Goal: Information Seeking & Learning: Understand process/instructions

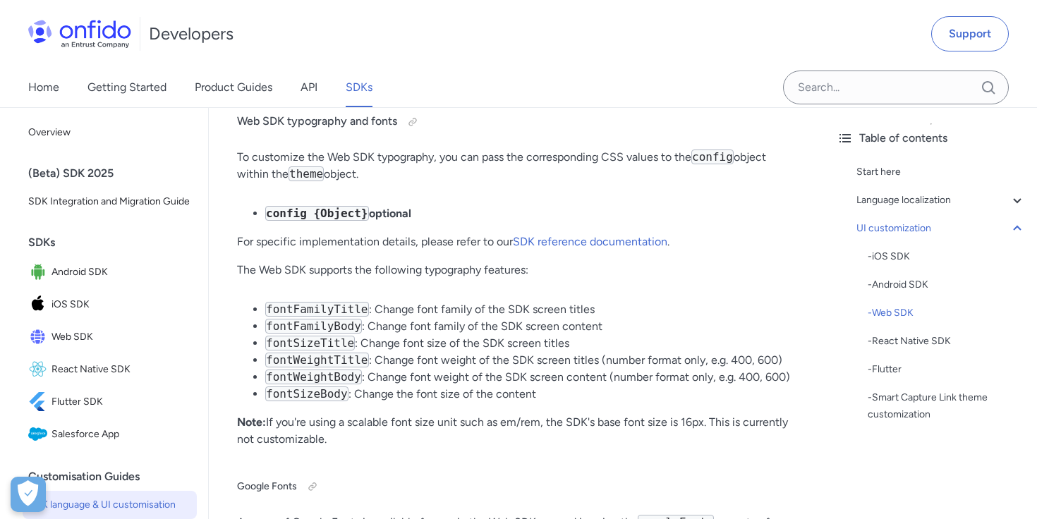
scroll to position [13046, 0]
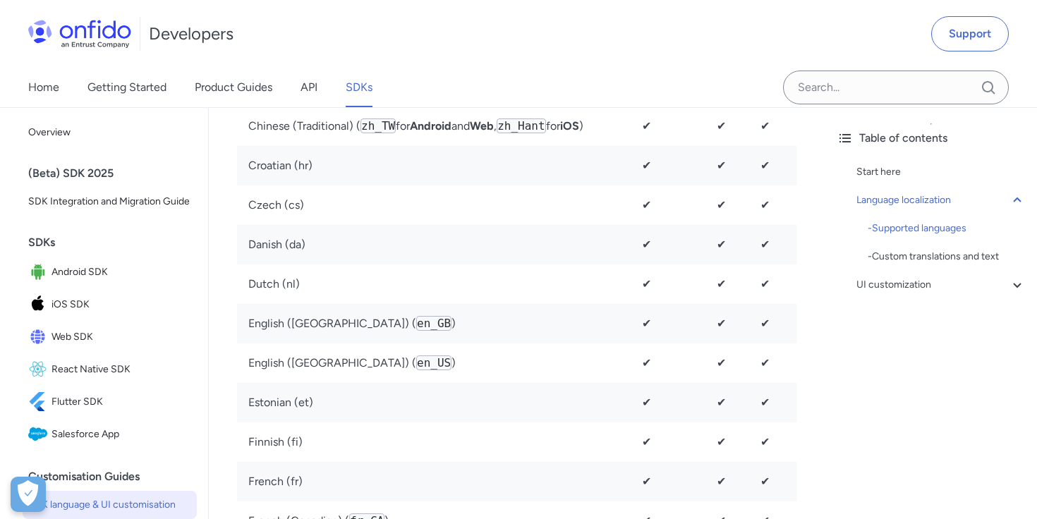
scroll to position [922, 0]
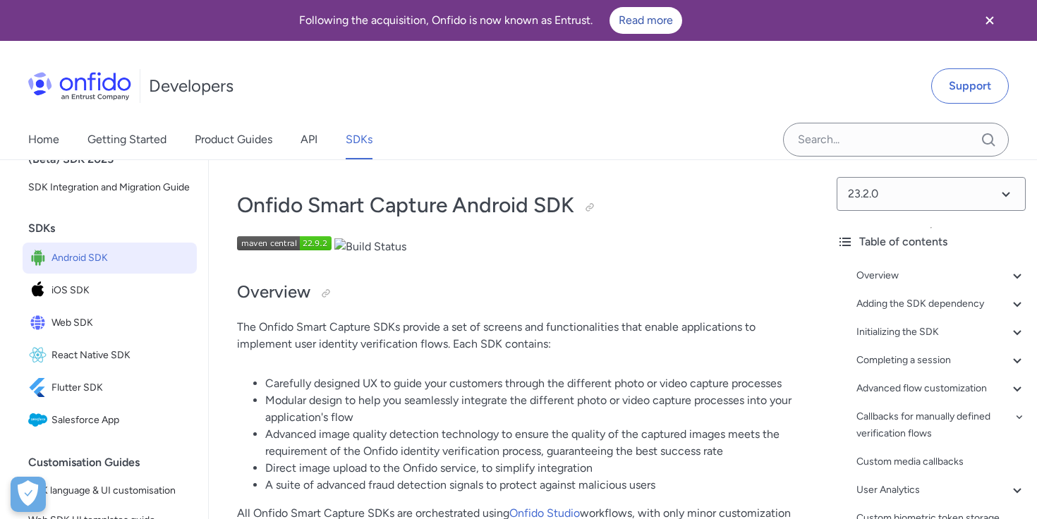
click at [606, 247] on p at bounding box center [517, 245] width 560 height 19
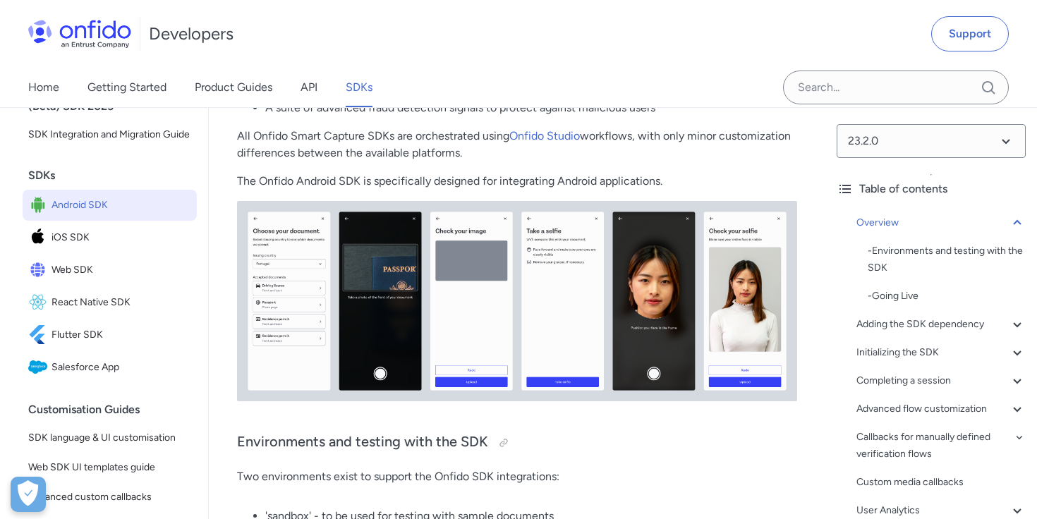
scroll to position [396, 0]
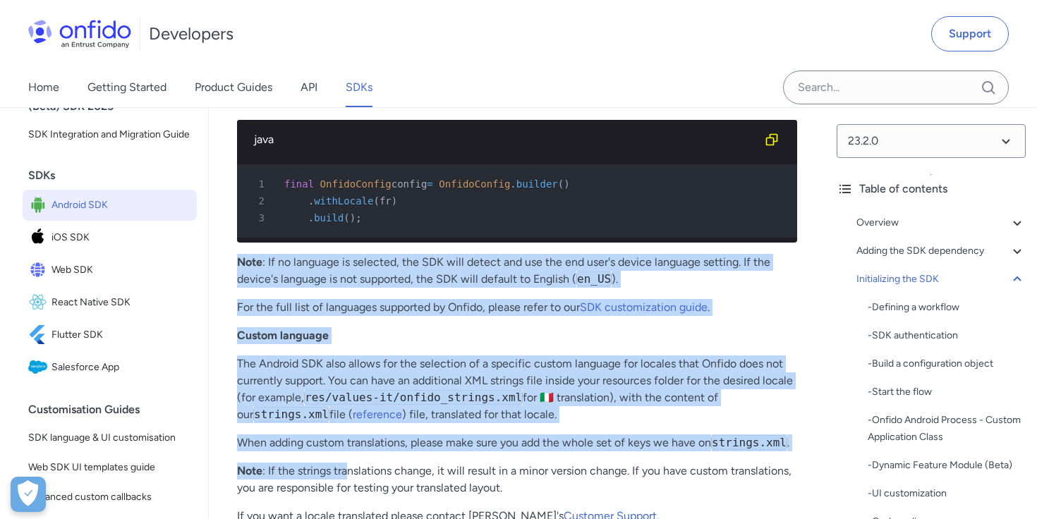
scroll to position [10117, 0]
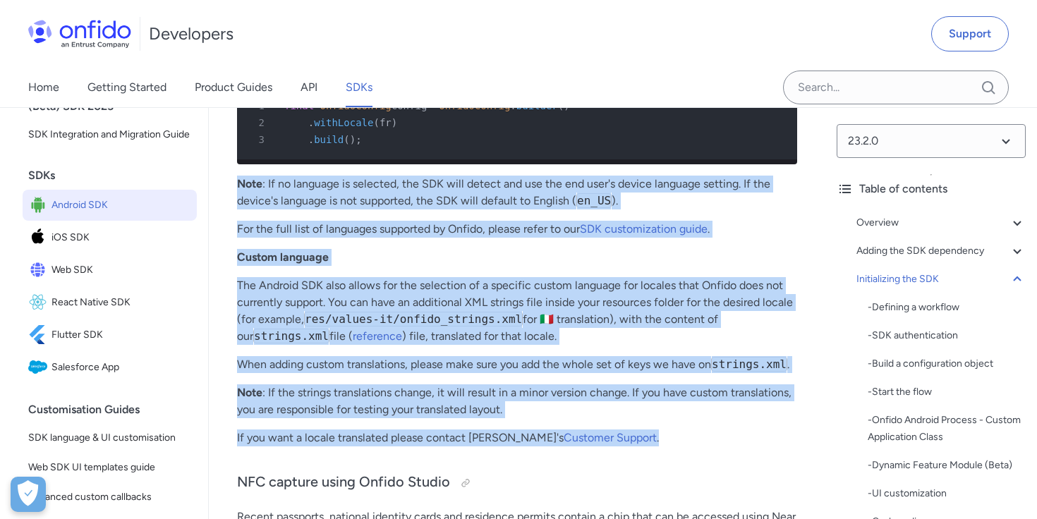
drag, startPoint x: 238, startPoint y: 268, endPoint x: 643, endPoint y: 410, distance: 429.5
copy div "Note : If no language is selected, the SDK will detect and use the end user's d…"
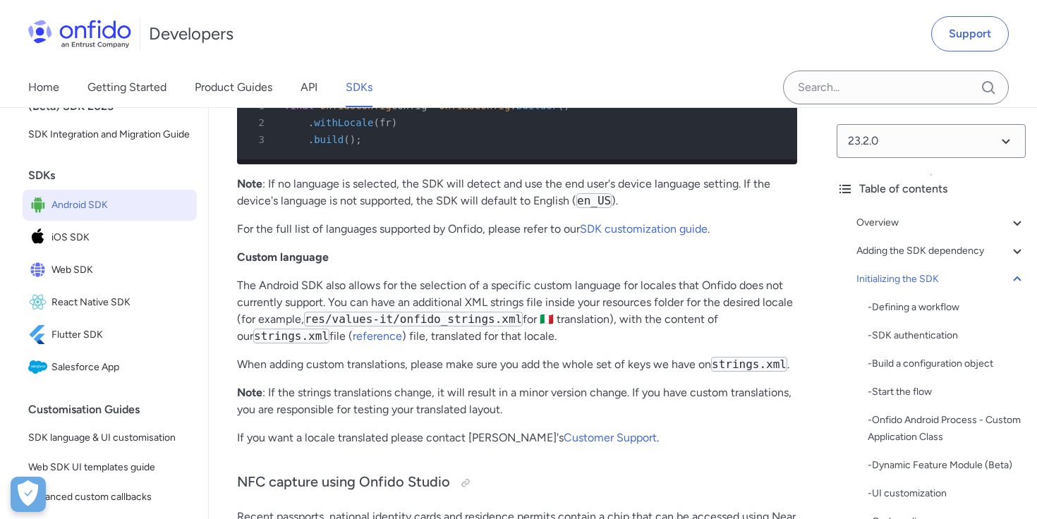
click at [455, 249] on p "Custom language" at bounding box center [517, 257] width 560 height 17
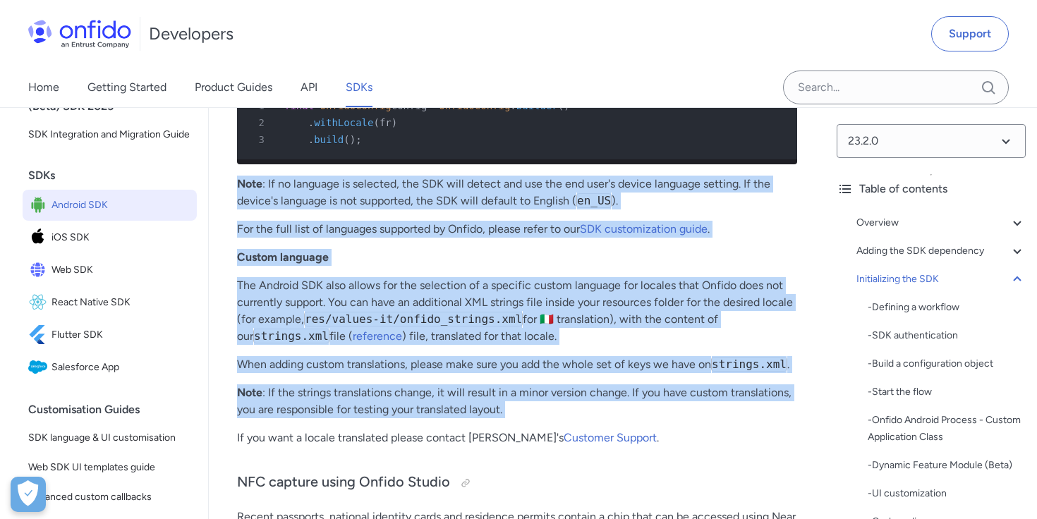
drag, startPoint x: 233, startPoint y: 145, endPoint x: 535, endPoint y: 395, distance: 391.7
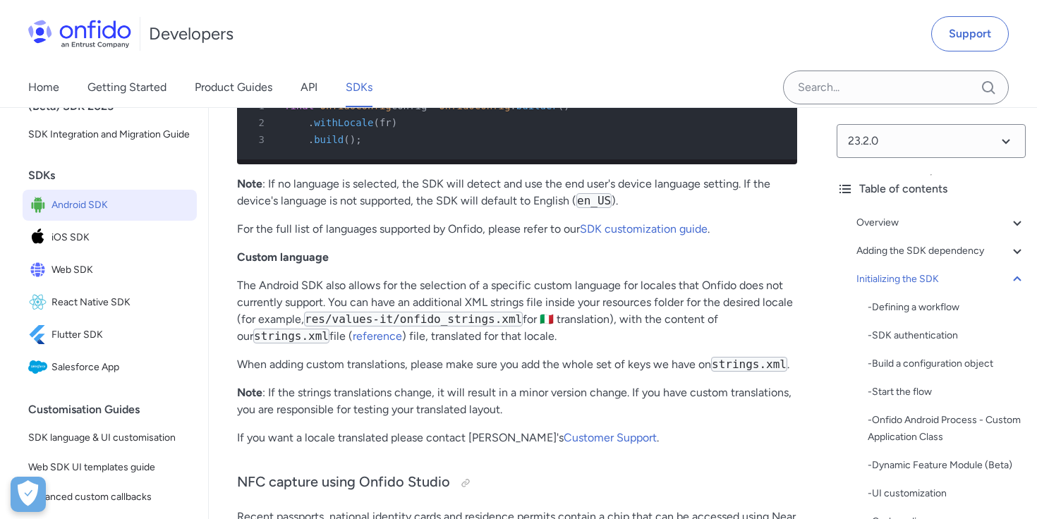
drag, startPoint x: 692, startPoint y: 417, endPoint x: 676, endPoint y: 413, distance: 16.3
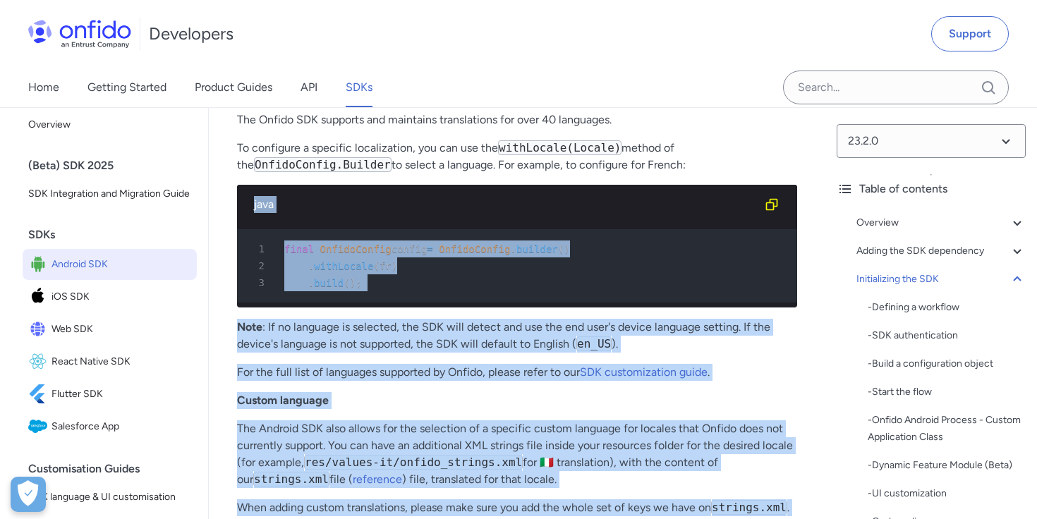
scroll to position [9971, 0]
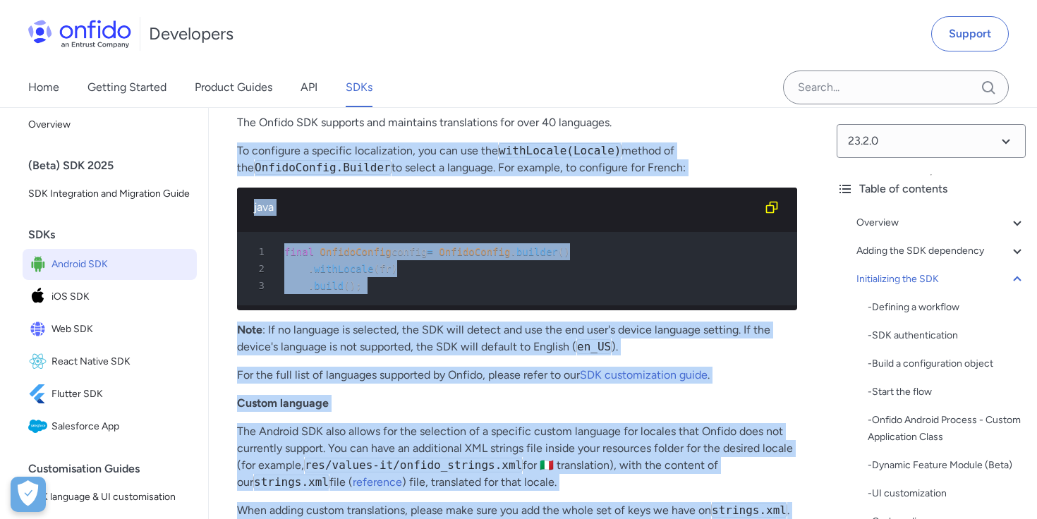
drag, startPoint x: 621, startPoint y: 397, endPoint x: 229, endPoint y: 123, distance: 477.9
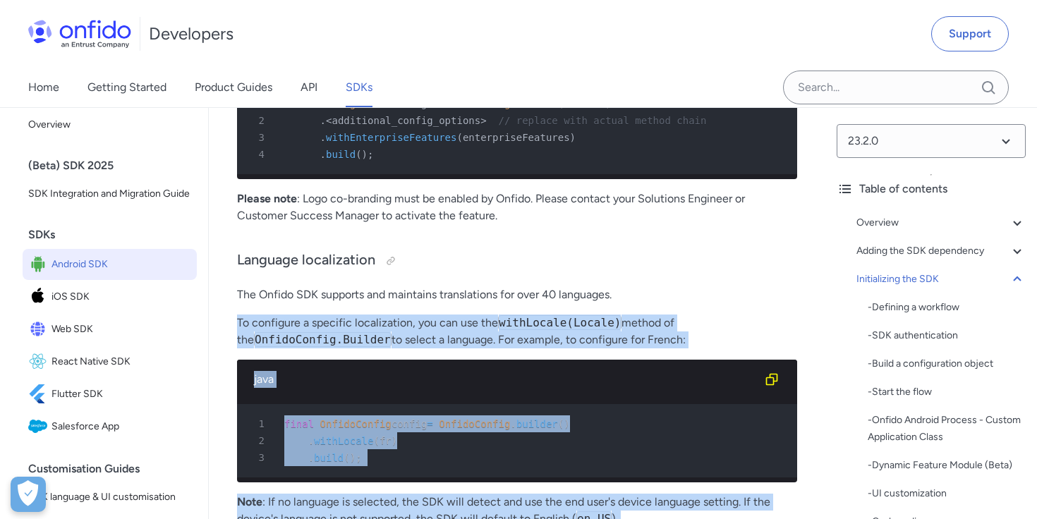
scroll to position [9794, 0]
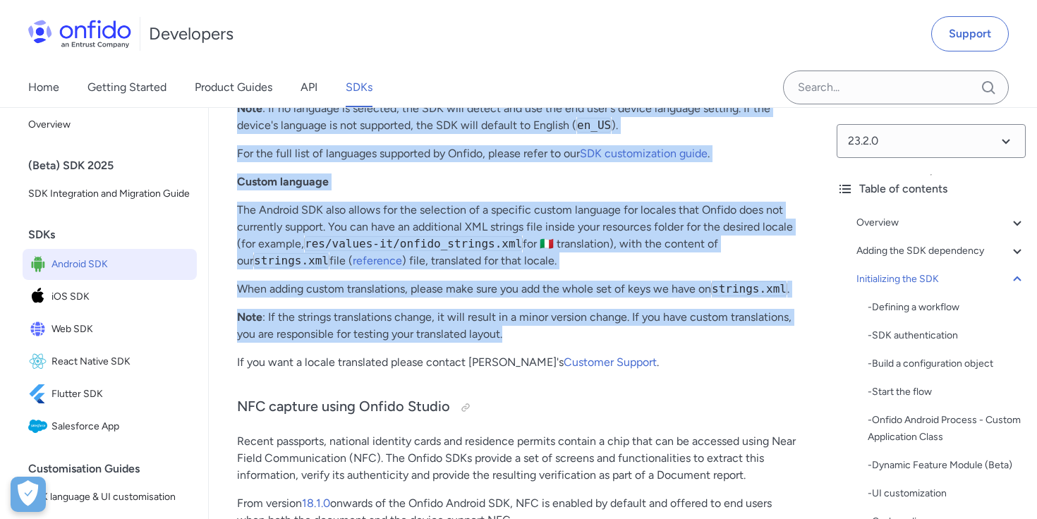
scroll to position [10217, 0]
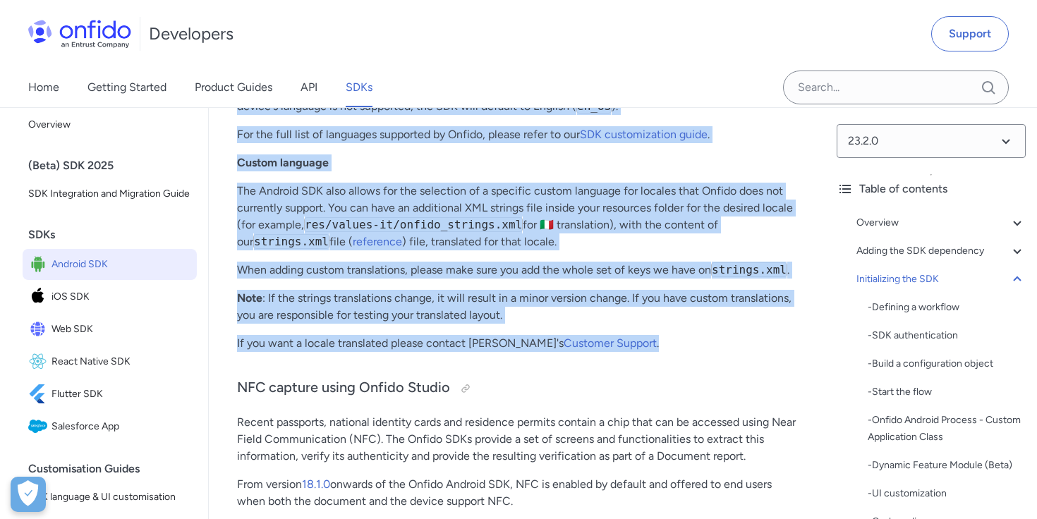
drag, startPoint x: 232, startPoint y: 231, endPoint x: 637, endPoint y: 314, distance: 413.9
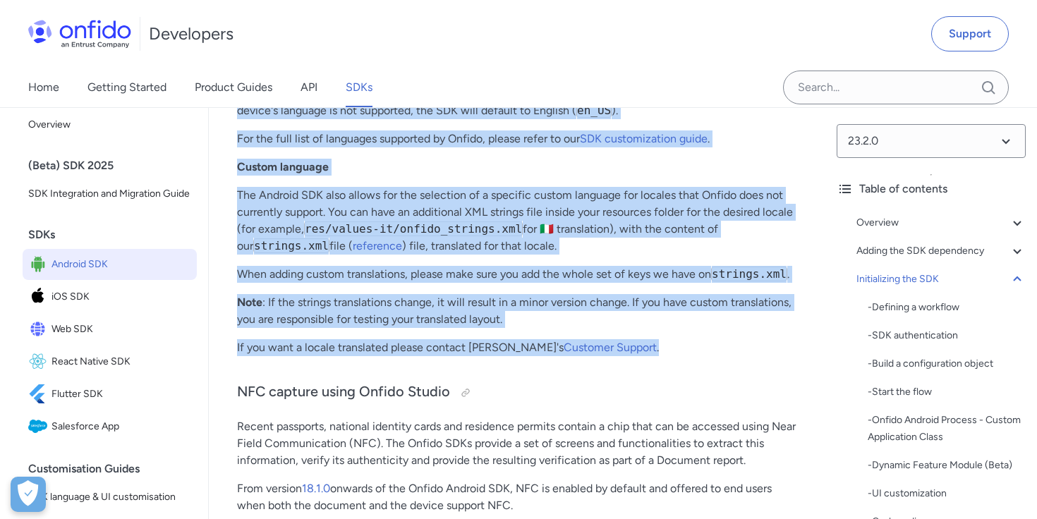
copy div "Language localization The Onfido SDK supports and maintains translations for ov…"
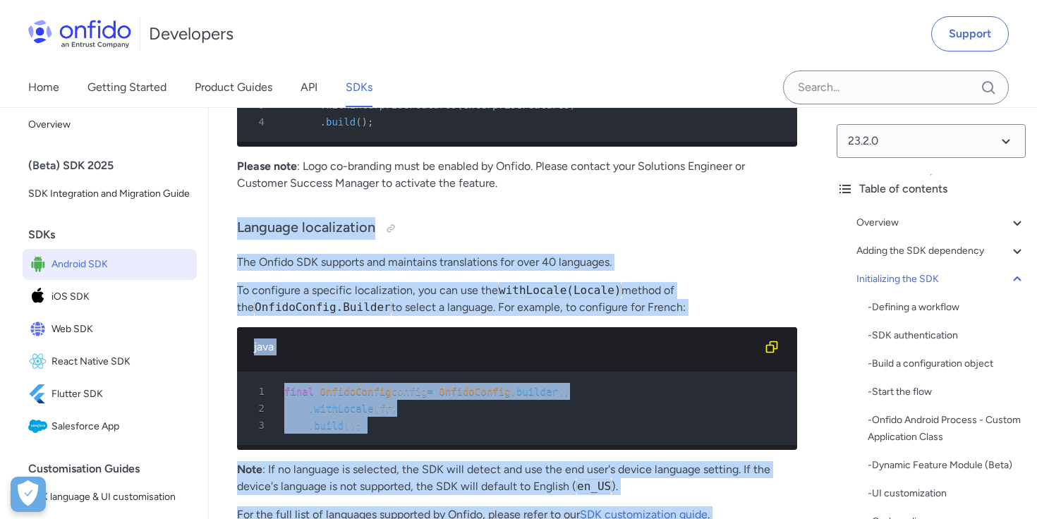
scroll to position [9815, 0]
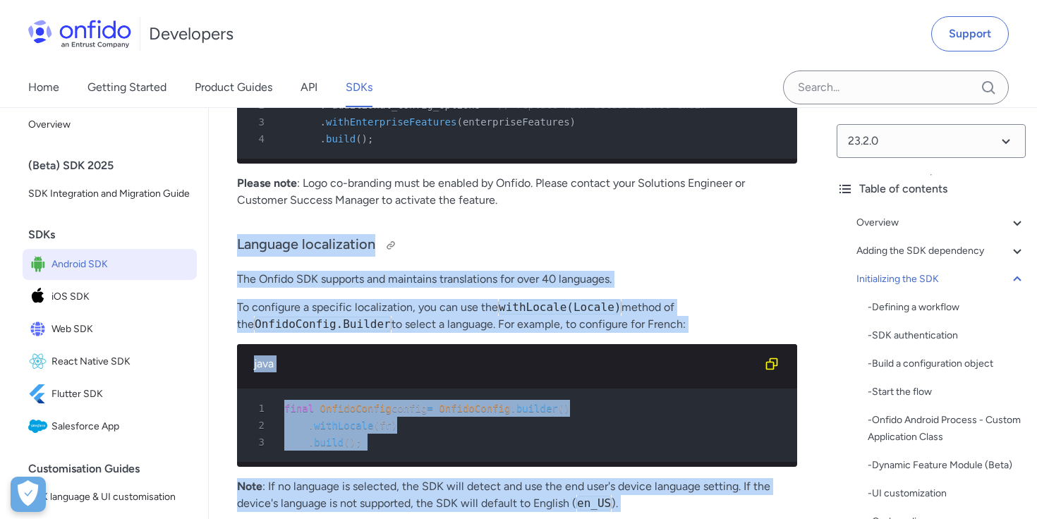
click at [501, 234] on h3 "Language localization" at bounding box center [517, 245] width 560 height 23
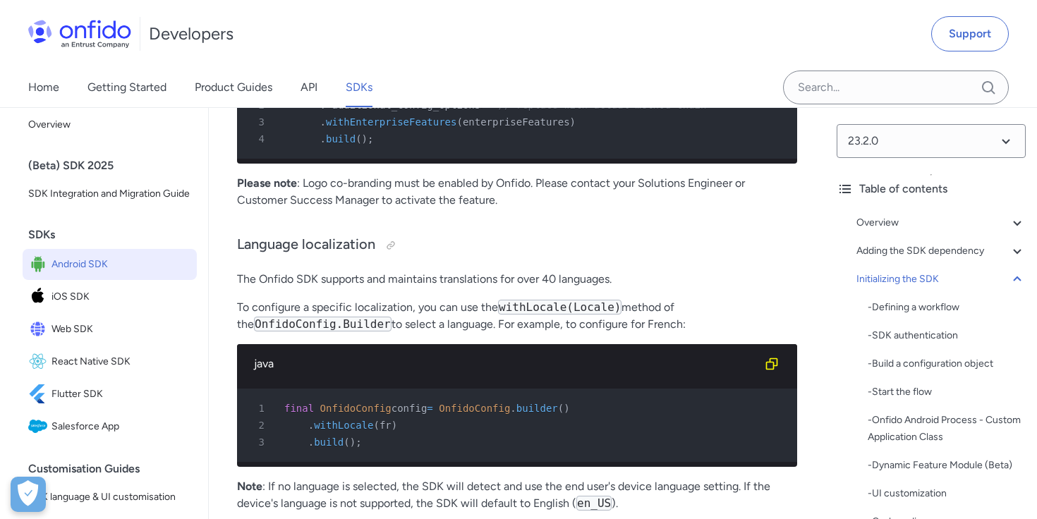
click at [566, 271] on p "The Onfido SDK supports and maintains translations for over 40 languages." at bounding box center [517, 279] width 560 height 17
click at [515, 300] on code "withLocale(Locale)" at bounding box center [559, 307] width 123 height 15
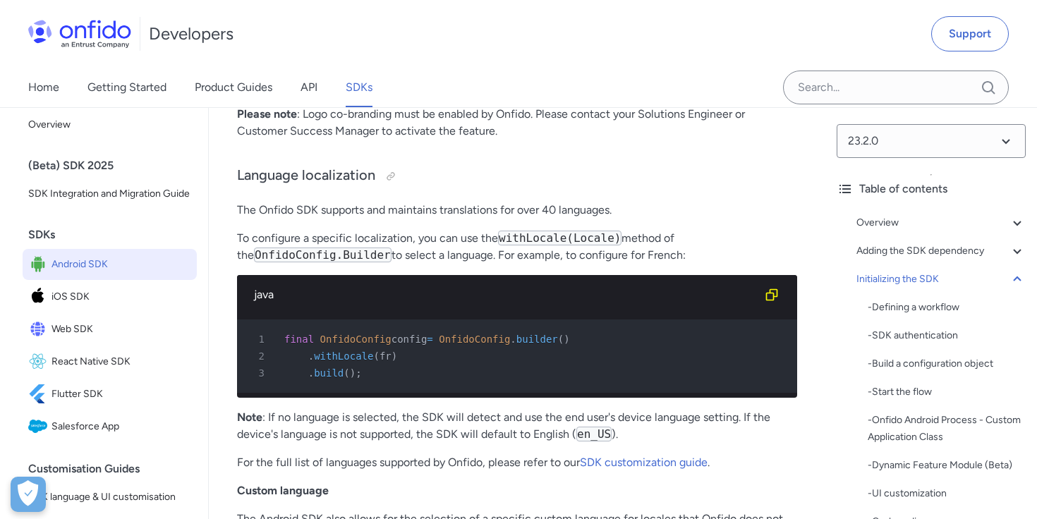
scroll to position [9913, 0]
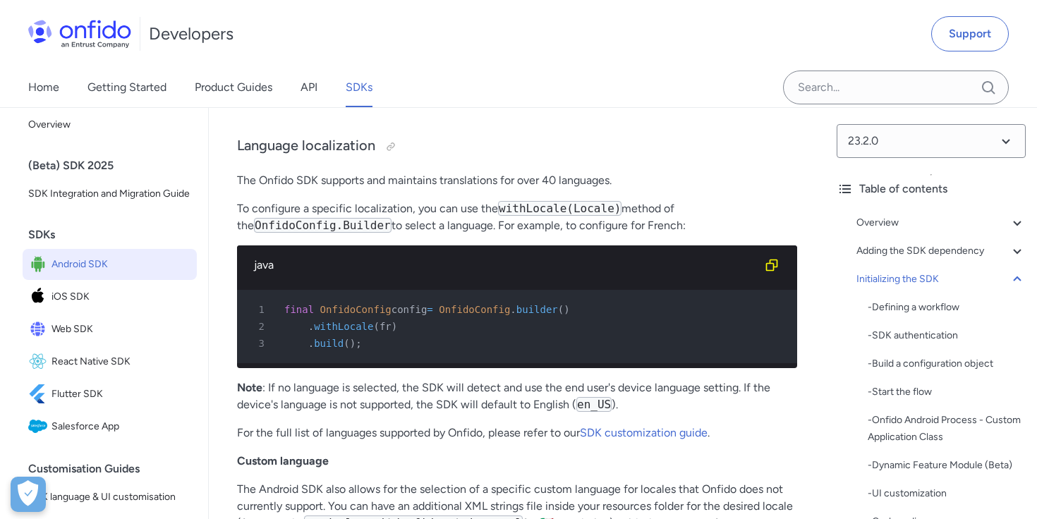
click at [518, 200] on p "To configure a specific localization, you can use the withLocale(Locale) method…" at bounding box center [517, 217] width 560 height 34
drag, startPoint x: 499, startPoint y: 174, endPoint x: 631, endPoint y: 171, distance: 132.6
click at [631, 200] on p "To configure a specific localization, you can use the withLocale(Locale) method…" at bounding box center [517, 217] width 560 height 34
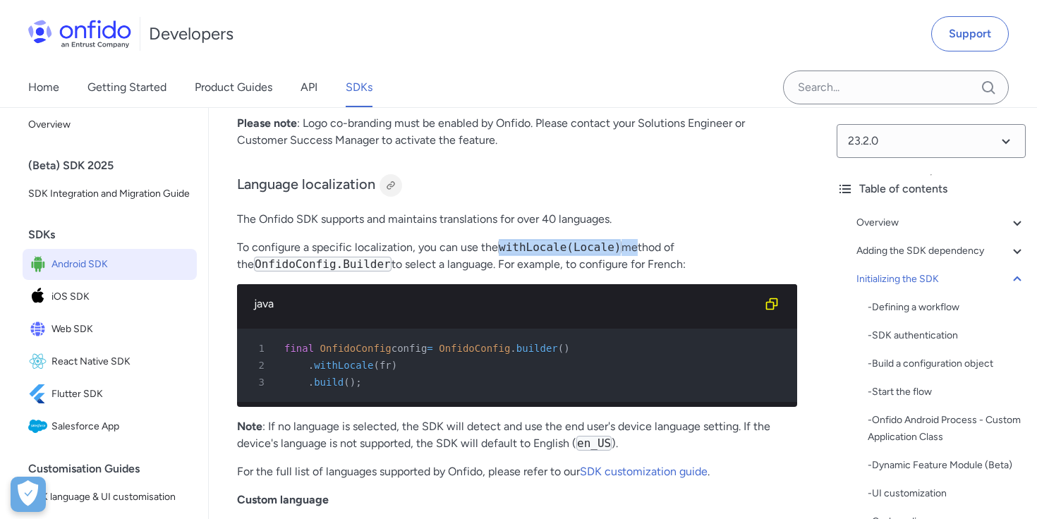
scroll to position [9867, 0]
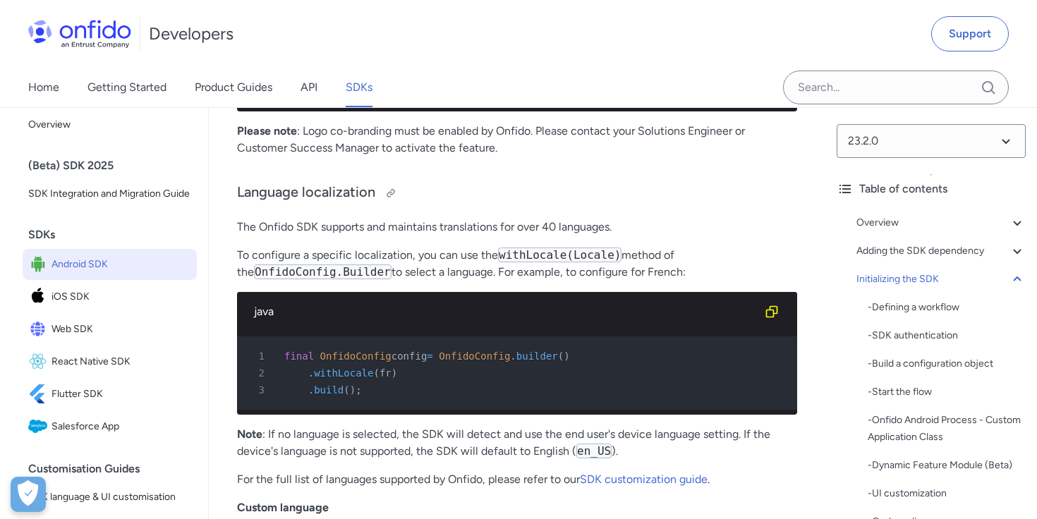
click at [362, 182] on h3 "Language localization" at bounding box center [517, 193] width 560 height 23
click at [604, 219] on p "The Onfido SDK supports and maintains translations for over 40 languages." at bounding box center [517, 227] width 560 height 17
click at [365, 367] on span "withLocale" at bounding box center [343, 372] width 59 height 11
copy span "withLocale"
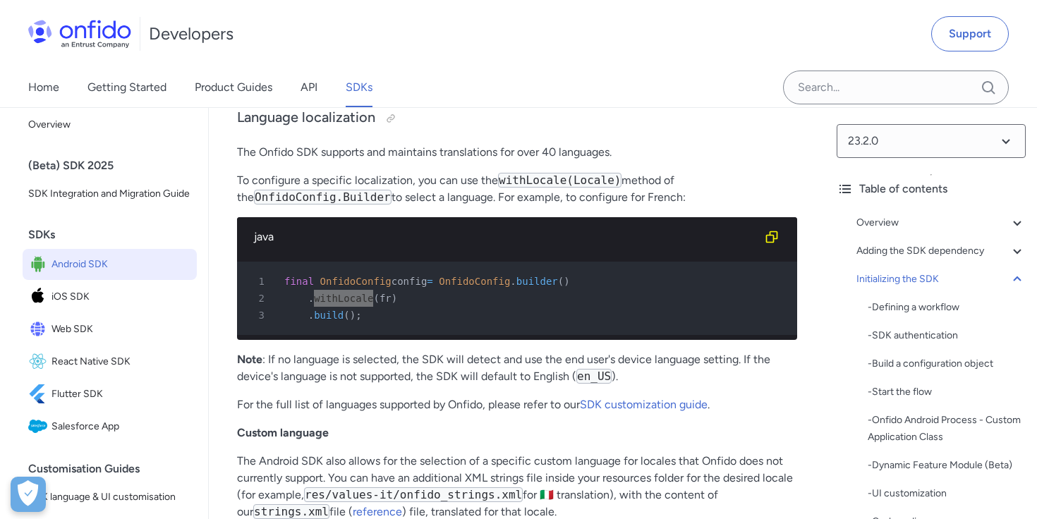
scroll to position [9942, 0]
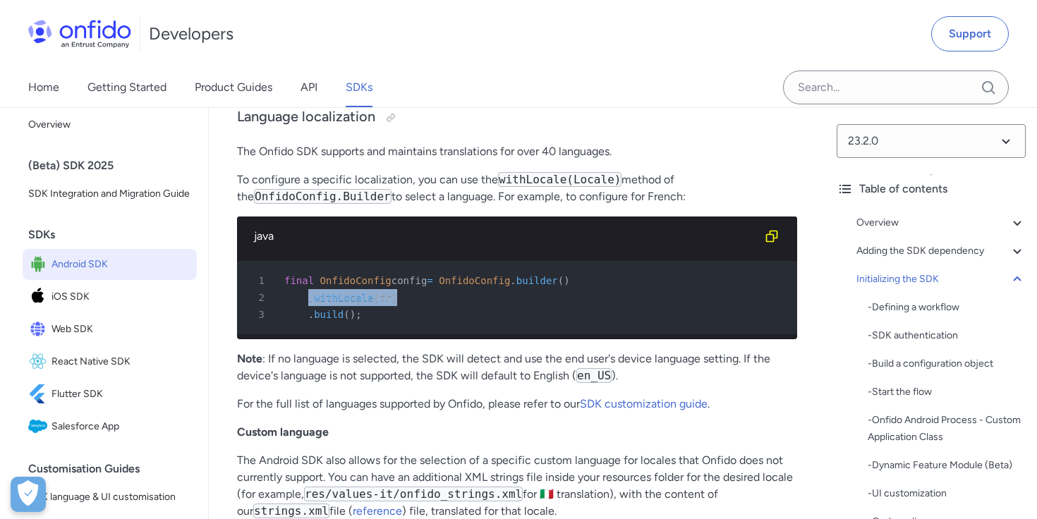
drag, startPoint x: 402, startPoint y: 260, endPoint x: 308, endPoint y: 260, distance: 93.8
click at [308, 289] on div "2 . withLocale ( fr )" at bounding box center [510, 297] width 535 height 17
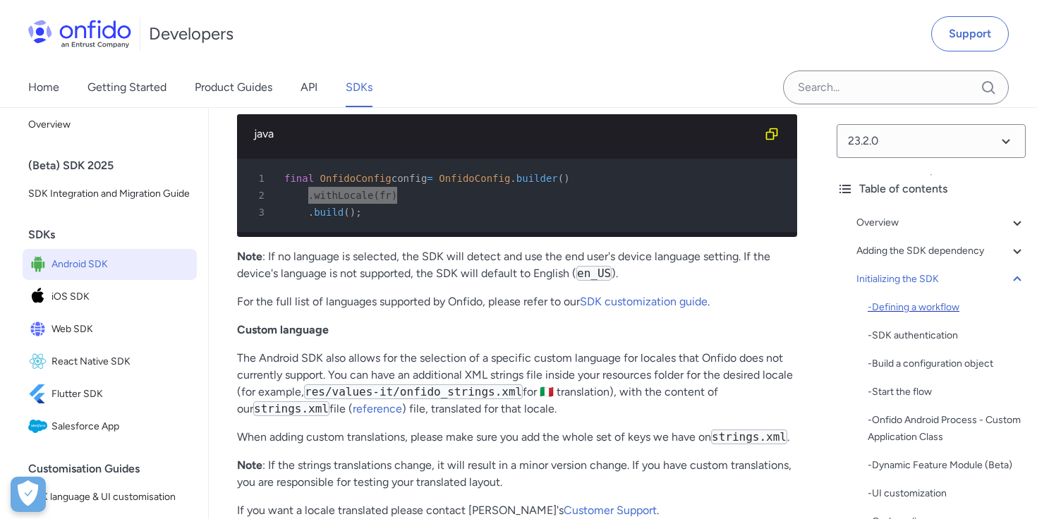
scroll to position [10110, 0]
